Goal: Transaction & Acquisition: Purchase product/service

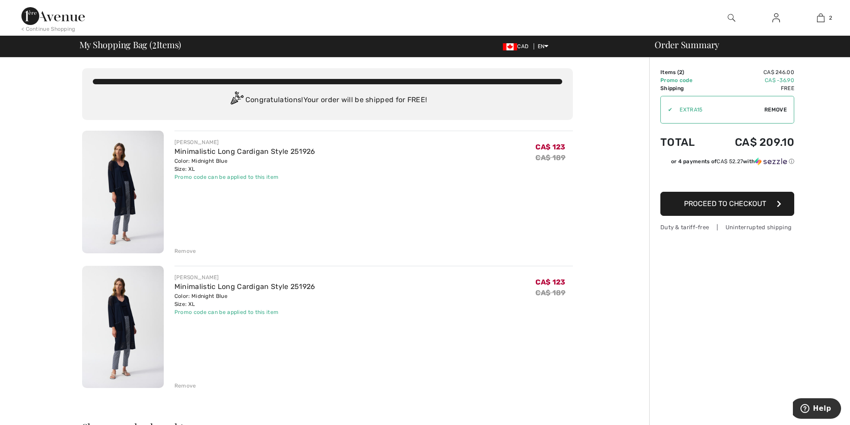
click at [191, 390] on div "Remove" at bounding box center [185, 386] width 22 height 8
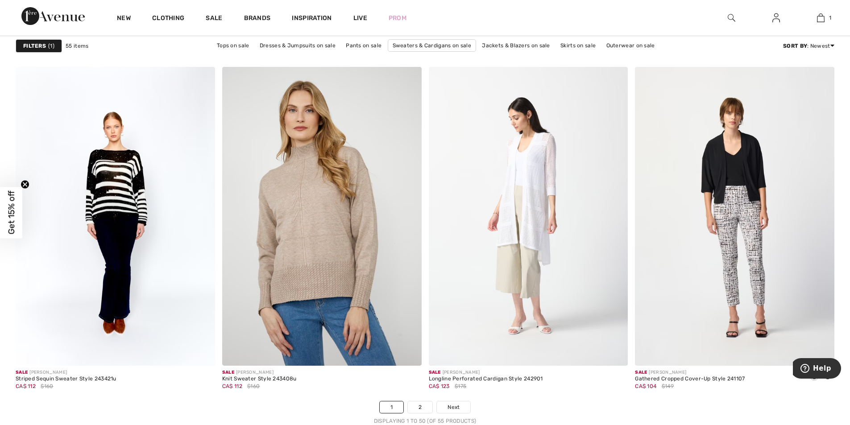
scroll to position [5058, 0]
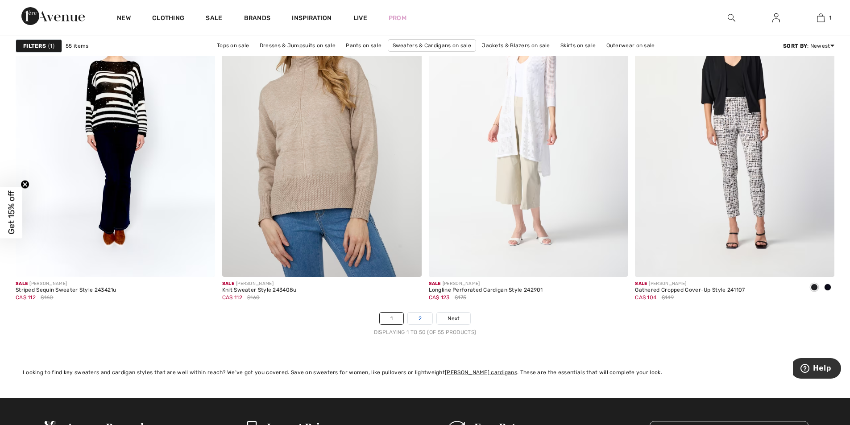
click at [422, 316] on link "2" at bounding box center [420, 319] width 25 height 12
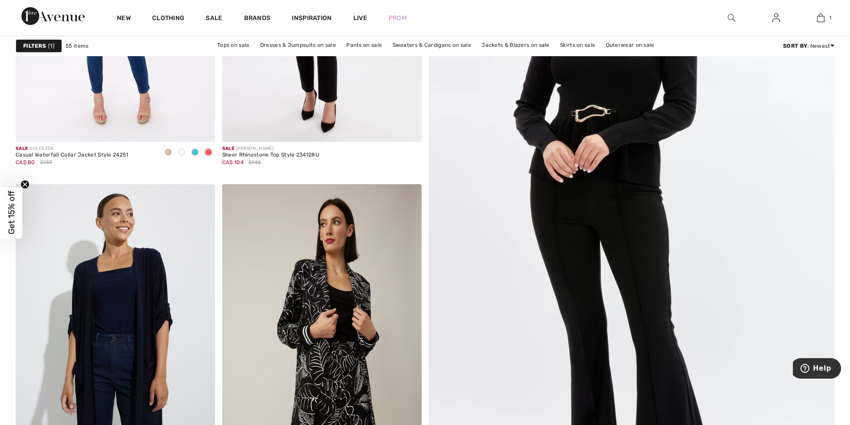
scroll to position [389, 0]
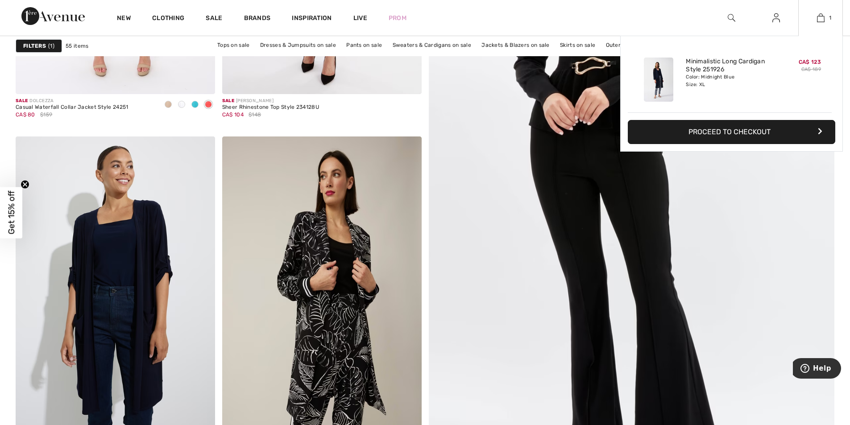
click at [752, 136] on button "Proceed to Checkout" at bounding box center [731, 132] width 207 height 24
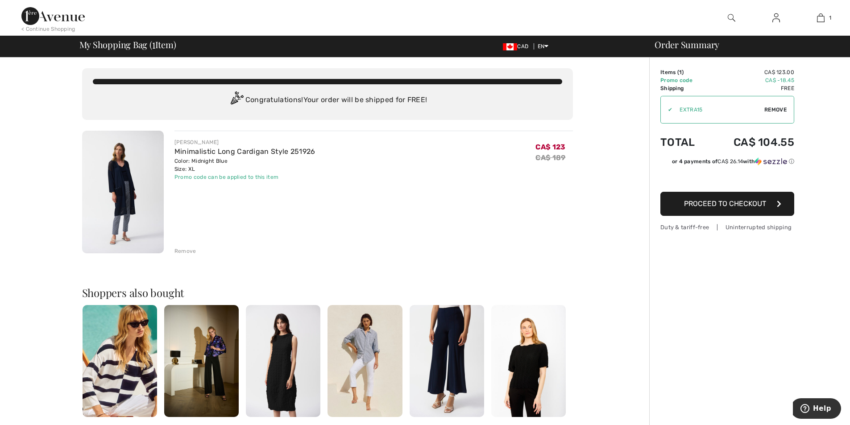
click at [184, 250] on div "Remove" at bounding box center [185, 251] width 22 height 8
